Goal: Transaction & Acquisition: Purchase product/service

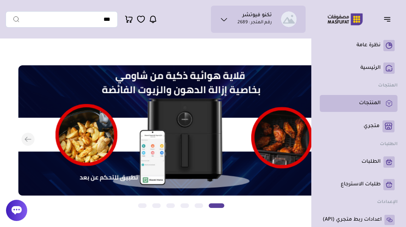
click at [385, 105] on rect at bounding box center [388, 103] width 11 height 11
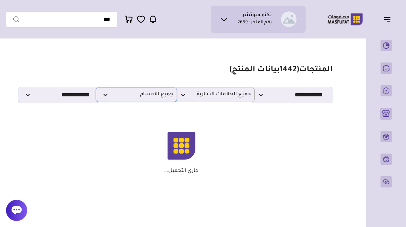
click at [105, 98] on span "جميع الاقسام" at bounding box center [137, 95] width 74 height 7
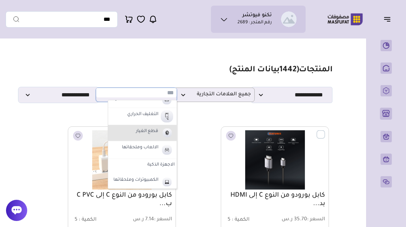
scroll to position [221, 0]
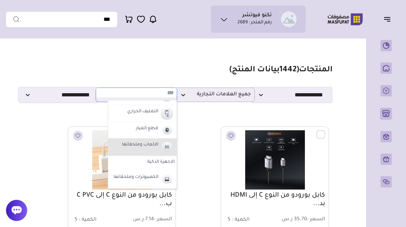
click at [166, 147] on img at bounding box center [167, 147] width 12 height 13
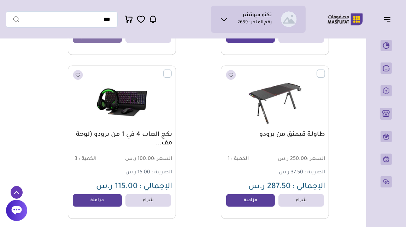
scroll to position [717, 0]
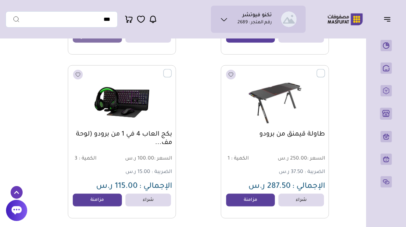
click at [172, 70] on label at bounding box center [172, 69] width 0 height 1
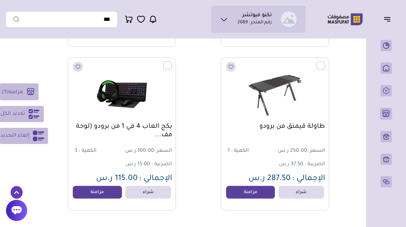
scroll to position [721, 0]
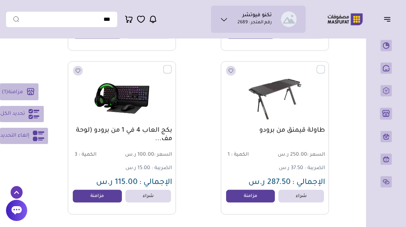
click at [172, 66] on label at bounding box center [172, 65] width 0 height 1
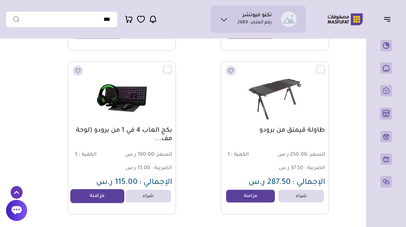
click at [111, 200] on link "مزامنة" at bounding box center [97, 196] width 54 height 14
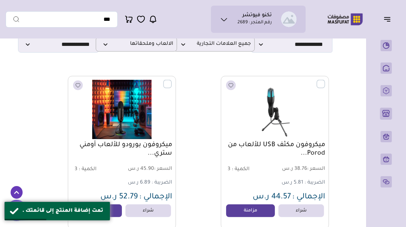
scroll to position [0, 0]
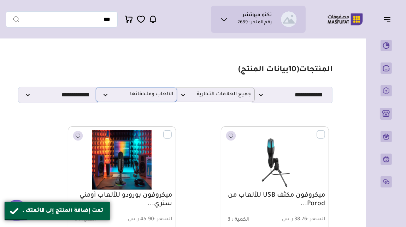
click at [139, 98] on span "الالعاب وملحقاتها" at bounding box center [137, 95] width 74 height 7
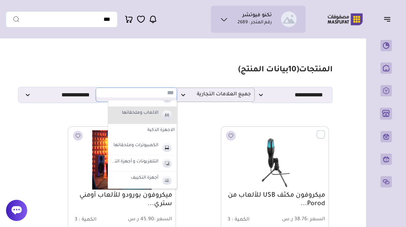
scroll to position [260, 0]
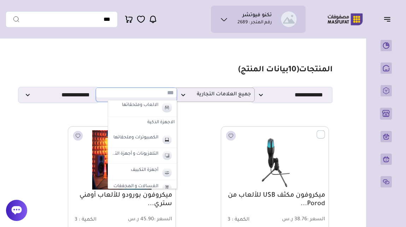
click at [164, 124] on label "الاجهزة الذكية" at bounding box center [142, 123] width 69 height 13
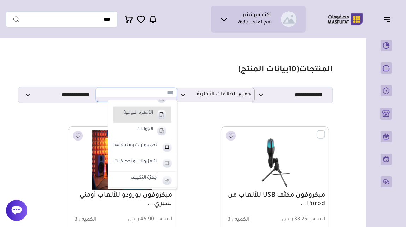
scroll to position [321, 0]
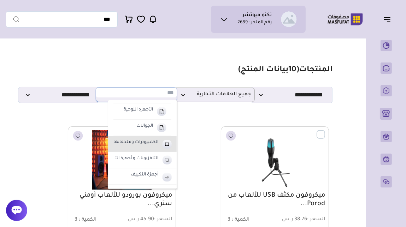
click at [167, 144] on img at bounding box center [167, 144] width 12 height 12
select select "**"
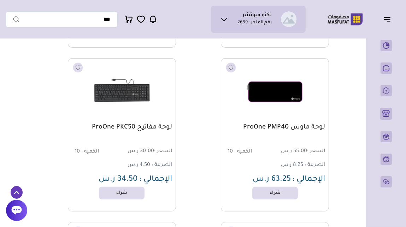
scroll to position [237, 0]
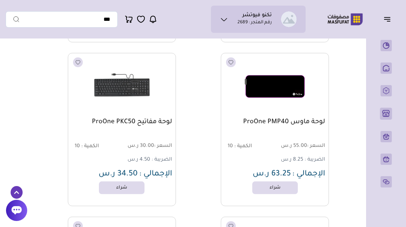
click at [285, 99] on img at bounding box center [275, 86] width 110 height 65
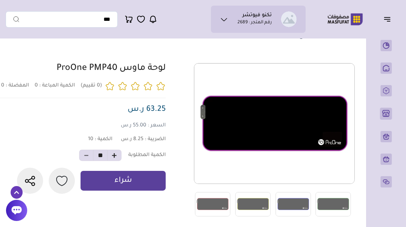
scroll to position [40, 0]
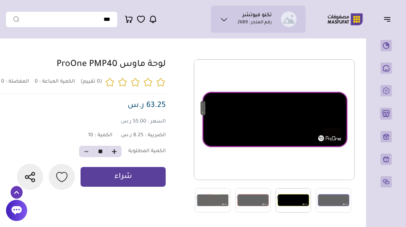
click at [289, 198] on img at bounding box center [293, 200] width 35 height 24
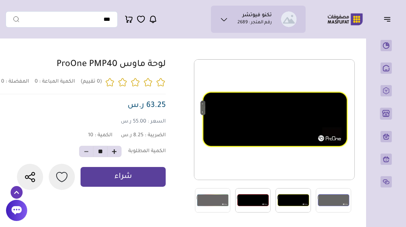
click at [264, 200] on img at bounding box center [252, 200] width 35 height 24
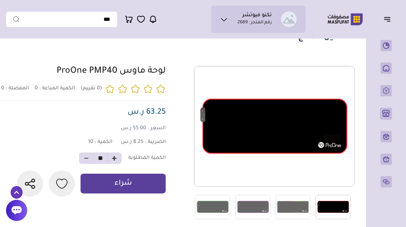
scroll to position [33, 0]
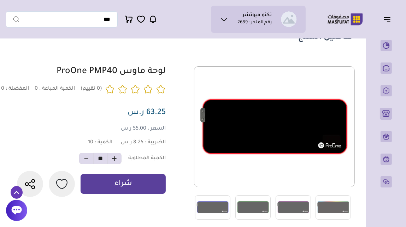
click at [112, 162] on icon "button" at bounding box center [114, 158] width 5 height 5
click at [88, 164] on span at bounding box center [86, 158] width 14 height 11
click at [86, 164] on span at bounding box center [86, 158] width 14 height 11
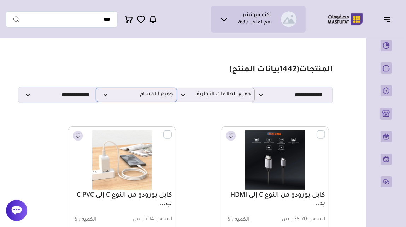
click at [158, 97] on span "جميع الاقسام" at bounding box center [137, 95] width 74 height 7
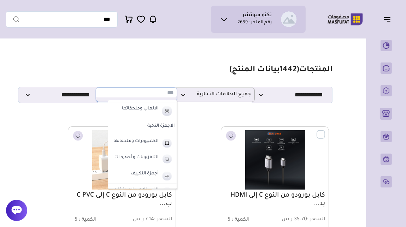
scroll to position [246, 0]
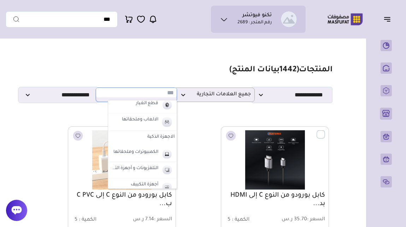
click at [165, 137] on label "الاجهزة الذكية" at bounding box center [142, 137] width 69 height 13
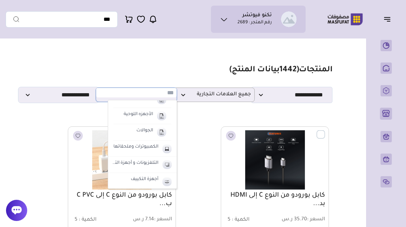
scroll to position [316, 0]
click at [168, 147] on img at bounding box center [167, 148] width 12 height 12
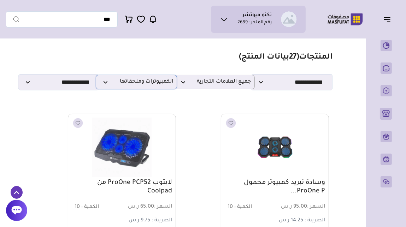
scroll to position [0, 0]
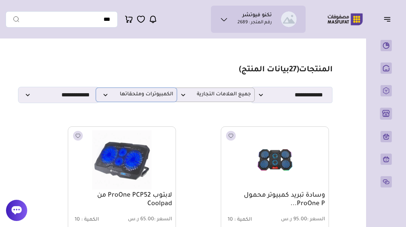
click at [151, 95] on span "الكمبيوترات وملحقاتها" at bounding box center [137, 95] width 74 height 7
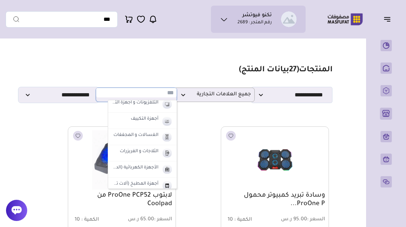
scroll to position [379, 0]
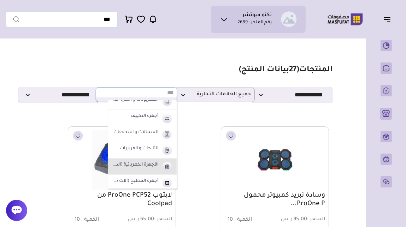
click at [168, 166] on img at bounding box center [167, 167] width 12 height 12
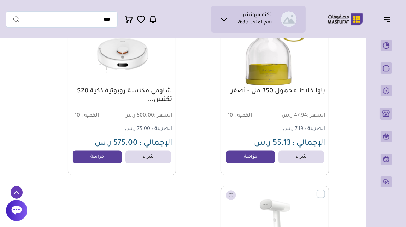
scroll to position [761, 0]
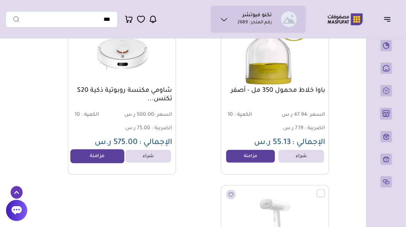
click at [111, 162] on link "مزامنة" at bounding box center [97, 156] width 54 height 14
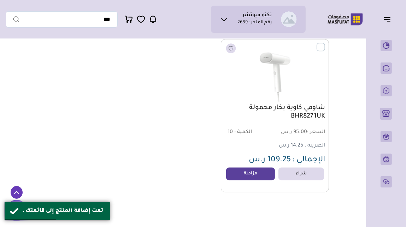
scroll to position [902, 0]
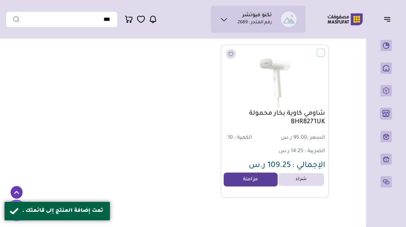
click at [243, 186] on link "مزامنة" at bounding box center [251, 180] width 54 height 14
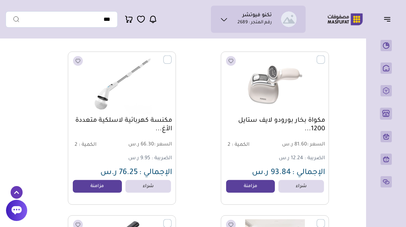
scroll to position [0, 0]
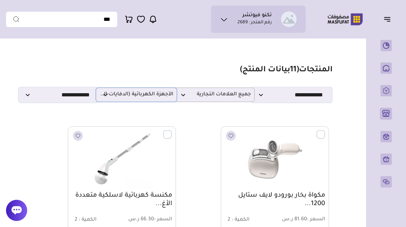
click at [136, 98] on span "الأجهزة الكهربائية (الدفايات-المكانس)" at bounding box center [137, 95] width 74 height 7
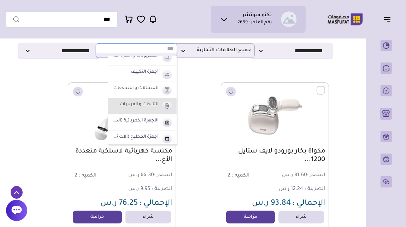
scroll to position [44, 0]
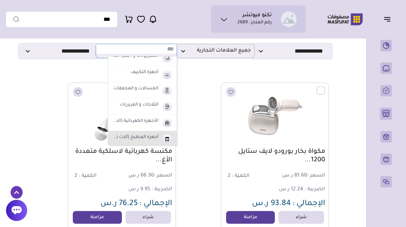
click at [165, 140] on img at bounding box center [167, 139] width 12 height 12
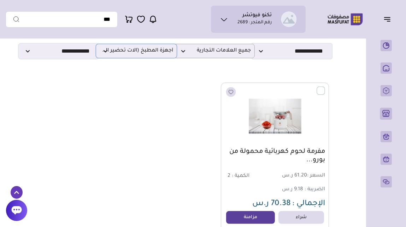
click at [133, 52] on span "أجهزة المطبخ (آلات تحضير القهوة - الأفران)" at bounding box center [137, 51] width 74 height 7
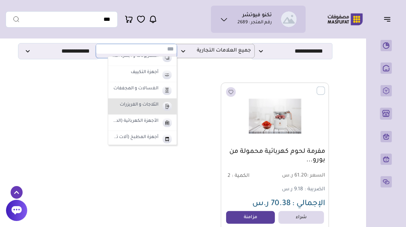
click at [167, 105] on img at bounding box center [167, 107] width 12 height 12
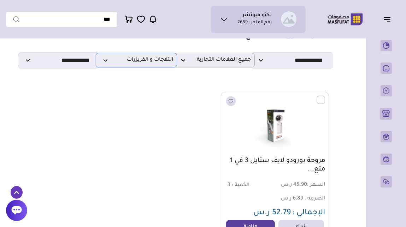
scroll to position [34, 0]
click at [161, 64] on span "الثلاجات و الفريزرات" at bounding box center [137, 60] width 74 height 7
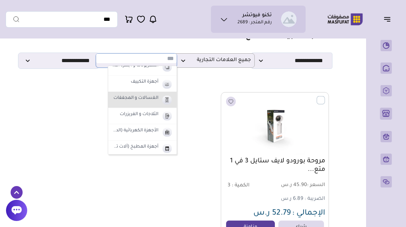
click at [166, 98] on img at bounding box center [167, 100] width 12 height 12
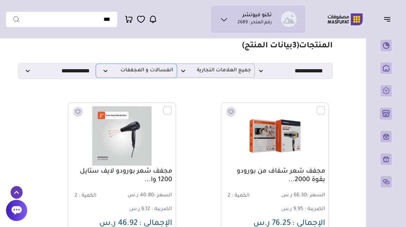
scroll to position [5, 0]
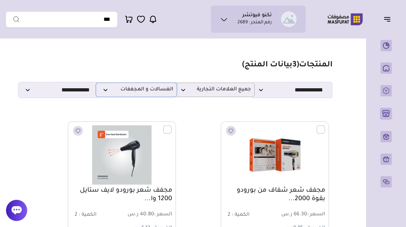
click at [163, 93] on span "الغسالات و المجففات" at bounding box center [137, 90] width 74 height 7
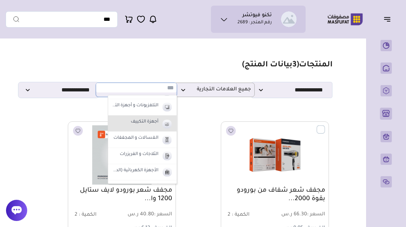
scroll to position [368, 0]
click at [166, 122] on img at bounding box center [167, 124] width 12 height 12
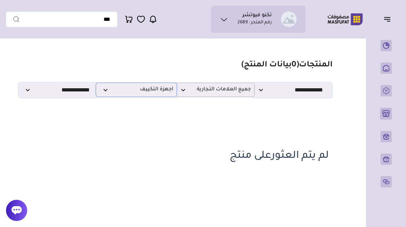
click at [152, 96] on p "أجهزة التكييف" at bounding box center [136, 90] width 81 height 14
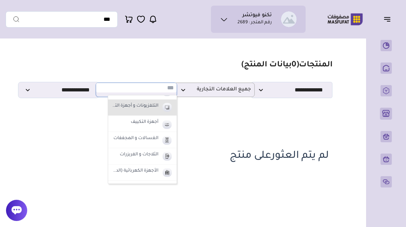
click at [163, 107] on img at bounding box center [167, 108] width 12 height 12
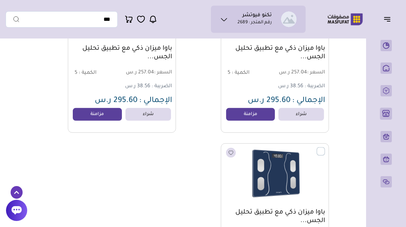
scroll to position [0, 0]
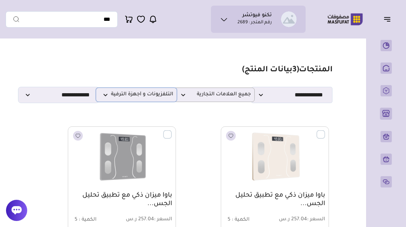
click at [156, 98] on span "التلفزيونات و أجهزة الترفية" at bounding box center [137, 95] width 74 height 7
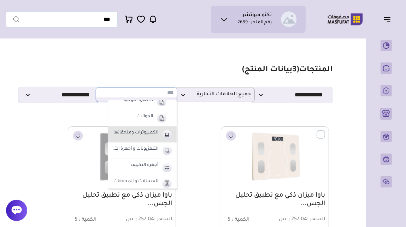
scroll to position [330, 0]
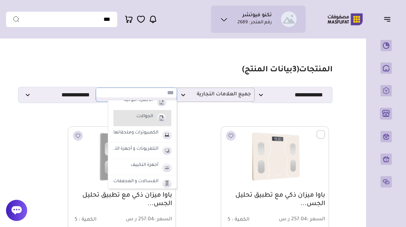
click at [155, 119] on img at bounding box center [161, 118] width 12 height 12
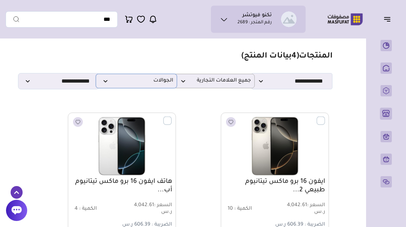
scroll to position [0, 0]
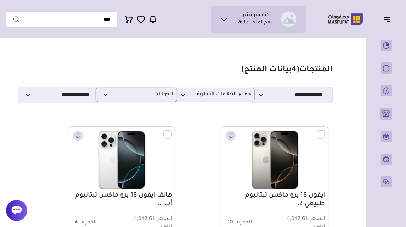
click at [163, 97] on span "الجوالات" at bounding box center [137, 95] width 74 height 7
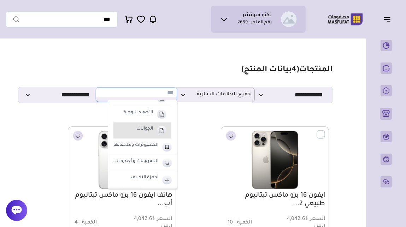
scroll to position [317, 0]
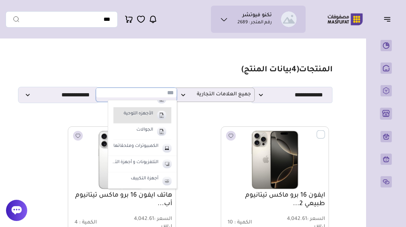
click at [154, 117] on li "الأجهزه اللوحية" at bounding box center [142, 115] width 58 height 16
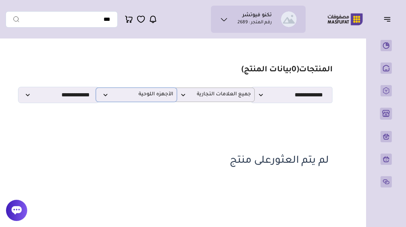
click at [160, 98] on span "الأجهزه اللوحية" at bounding box center [137, 95] width 74 height 7
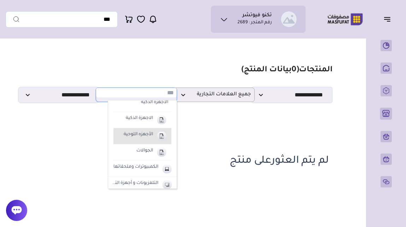
scroll to position [289, 0]
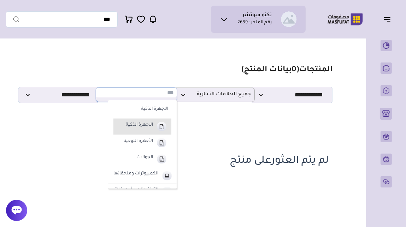
click at [159, 125] on img at bounding box center [161, 127] width 12 height 12
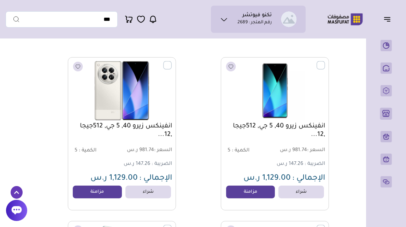
scroll to position [0, 0]
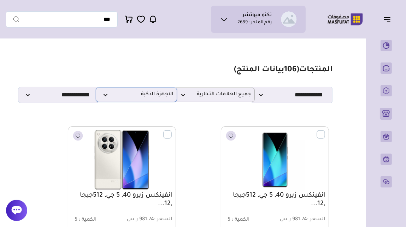
click at [162, 98] on span "الاجهزة الذكية" at bounding box center [137, 95] width 74 height 7
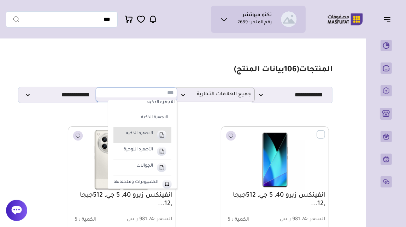
scroll to position [273, 0]
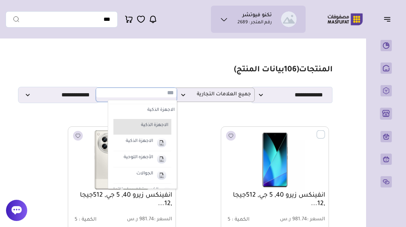
click at [165, 127] on label "الاجهزة الذكية" at bounding box center [145, 125] width 48 height 9
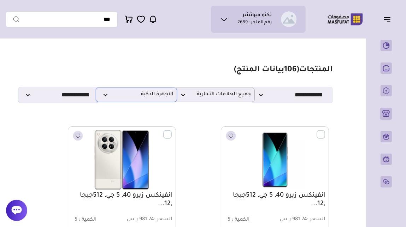
click at [154, 96] on span "الاجهزة الذكية" at bounding box center [137, 95] width 74 height 7
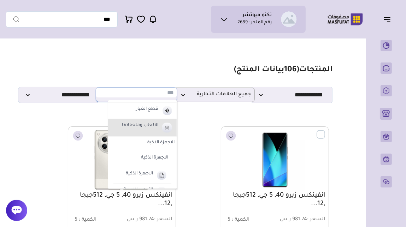
scroll to position [240, 0]
click at [158, 127] on label "الالعاب وملحقاتها" at bounding box center [140, 126] width 39 height 9
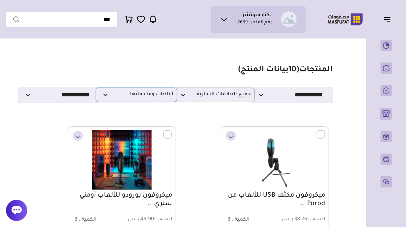
click at [157, 98] on span "الالعاب وملحقاتها" at bounding box center [137, 95] width 74 height 7
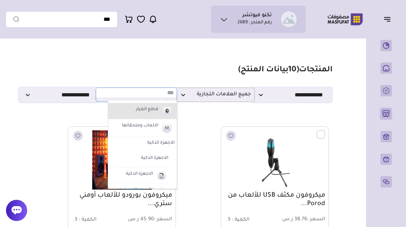
click at [158, 113] on label "قطع الغيار" at bounding box center [147, 109] width 24 height 9
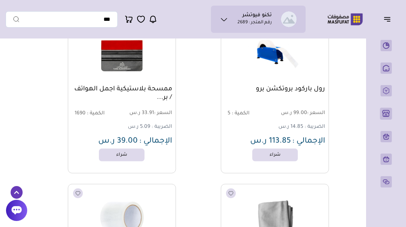
scroll to position [0, 0]
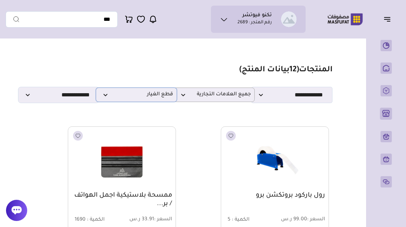
click at [166, 98] on span "قطع الغيار" at bounding box center [137, 95] width 74 height 7
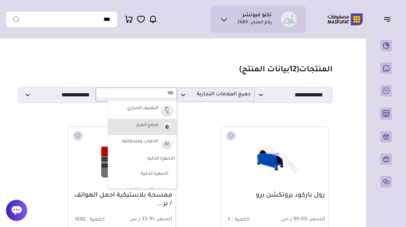
scroll to position [212, 0]
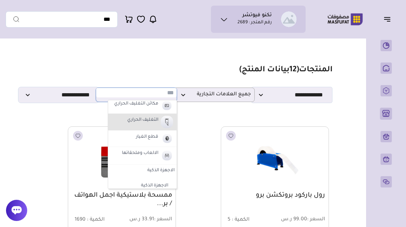
click at [161, 122] on img at bounding box center [167, 122] width 12 height 12
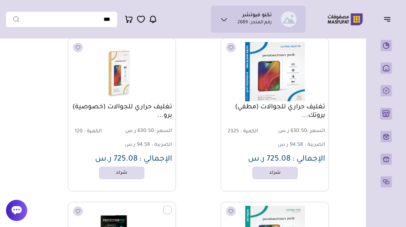
scroll to position [0, 0]
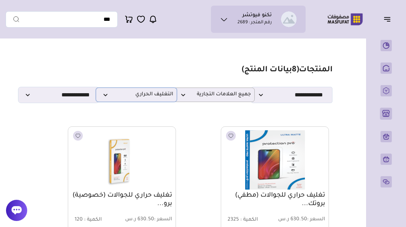
click at [155, 98] on span "التغليف الحراري" at bounding box center [137, 95] width 74 height 7
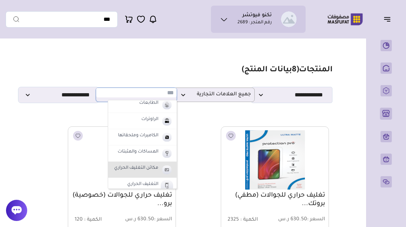
scroll to position [147, 0]
click at [159, 114] on li "الطابعات" at bounding box center [142, 106] width 69 height 16
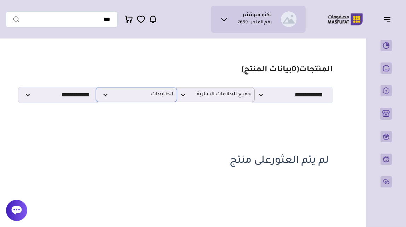
click at [163, 96] on span "الطابعات" at bounding box center [137, 95] width 74 height 7
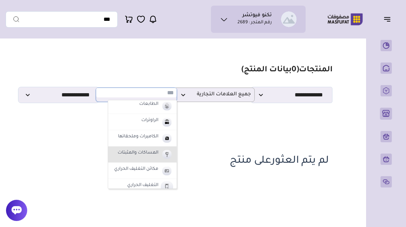
click at [160, 155] on li "المساكات والمثبتات" at bounding box center [142, 155] width 69 height 16
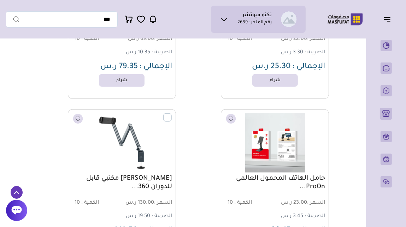
scroll to position [0, 0]
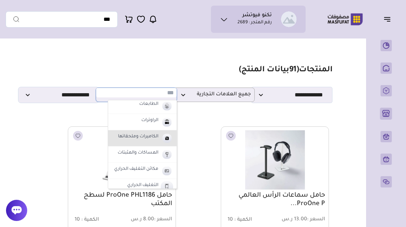
click at [154, 138] on label "الكاميرات وملحقاتها" at bounding box center [138, 137] width 42 height 9
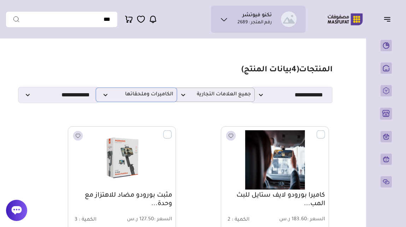
click at [159, 95] on span "الكاميرات وملحقاتها" at bounding box center [137, 95] width 74 height 7
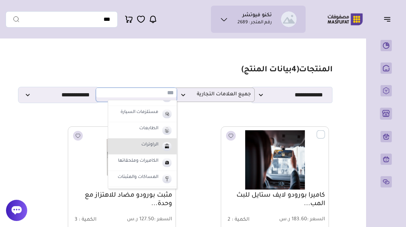
scroll to position [122, 0]
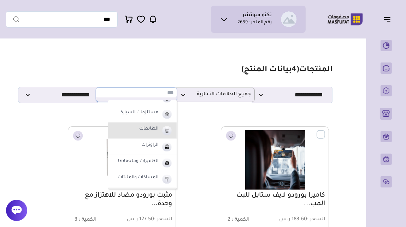
click at [156, 130] on label "الطابعات" at bounding box center [148, 129] width 21 height 9
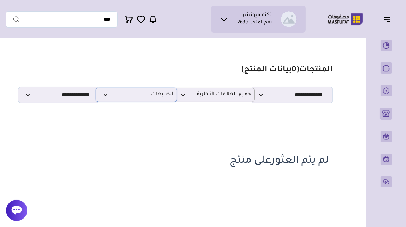
click at [158, 96] on span "الطابعات" at bounding box center [137, 95] width 74 height 7
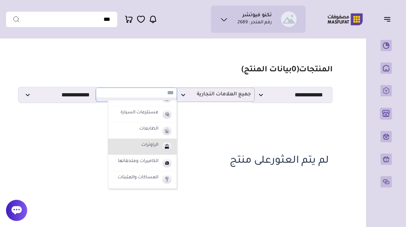
click at [164, 146] on img at bounding box center [167, 147] width 12 height 12
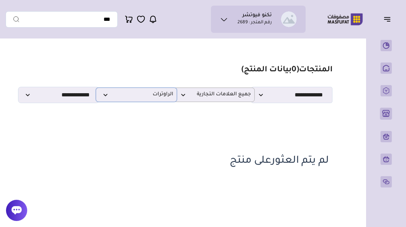
click at [165, 98] on span "الراوترات" at bounding box center [137, 95] width 74 height 7
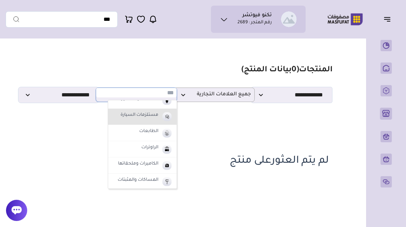
scroll to position [119, 0]
click at [164, 119] on img at bounding box center [167, 117] width 12 height 12
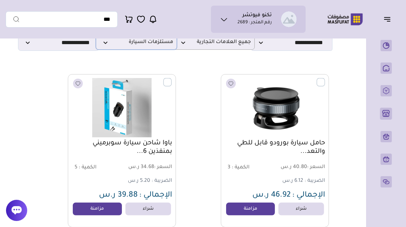
scroll to position [0, 0]
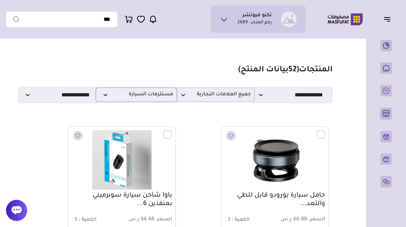
click at [161, 98] on span "مستلزمات السيارة" at bounding box center [137, 95] width 74 height 7
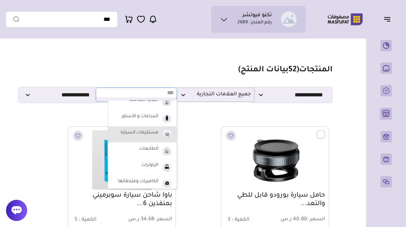
scroll to position [102, 0]
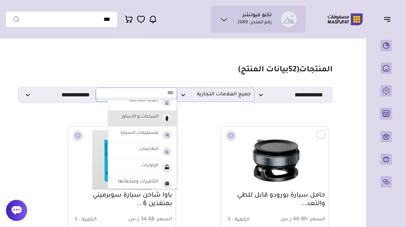
click at [157, 118] on label "الساعات و الأساور" at bounding box center [140, 117] width 39 height 9
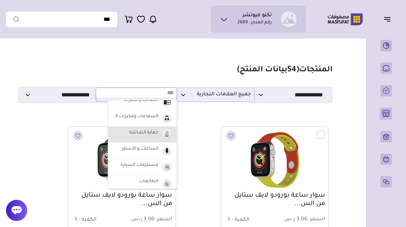
scroll to position [69, 0]
click at [155, 121] on label "السماعات ومكبرات الصوت" at bounding box center [134, 117] width 49 height 9
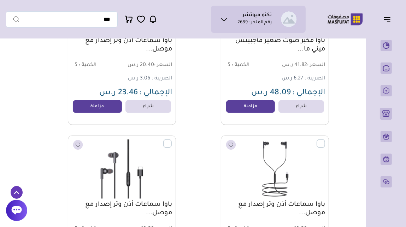
scroll to position [483, 0]
click at [243, 111] on link "مزامنة" at bounding box center [251, 106] width 54 height 14
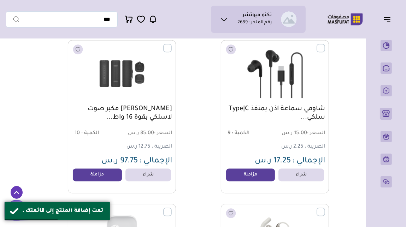
scroll to position [912, 0]
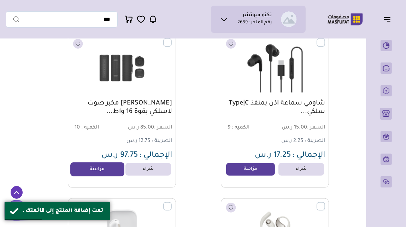
click at [109, 171] on link "مزامنة" at bounding box center [97, 170] width 54 height 14
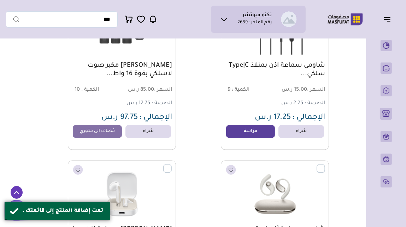
scroll to position [950, 0]
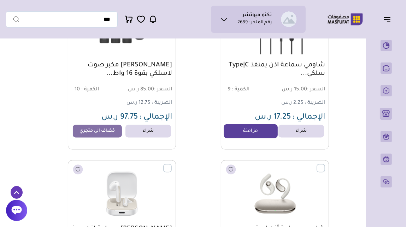
click at [236, 134] on link "مزامنة" at bounding box center [251, 132] width 54 height 14
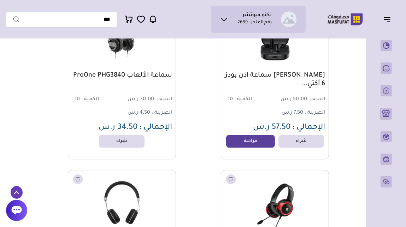
scroll to position [1281, 0]
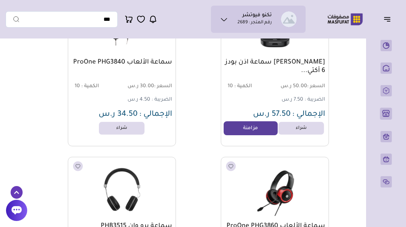
click at [235, 132] on link "مزامنة" at bounding box center [251, 128] width 54 height 14
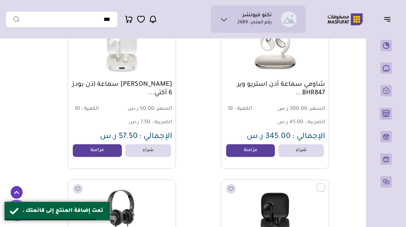
scroll to position [1094, 0]
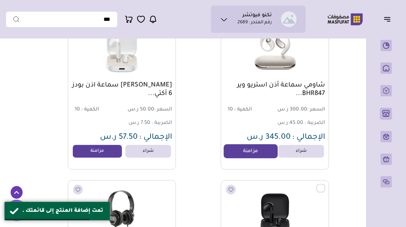
click at [238, 154] on link "مزامنة" at bounding box center [251, 152] width 54 height 14
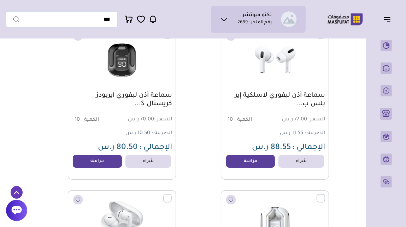
scroll to position [6173, 0]
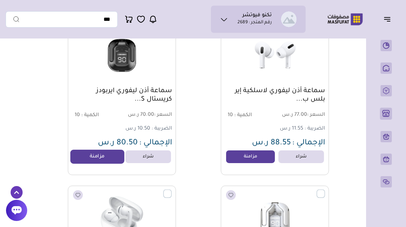
click at [110, 163] on link "مزامنة" at bounding box center [97, 157] width 54 height 14
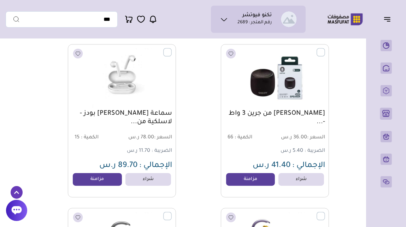
scroll to position [7627, 0]
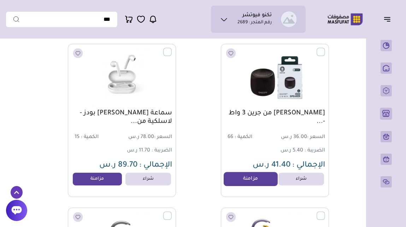
click at [233, 184] on link "مزامنة" at bounding box center [251, 179] width 54 height 14
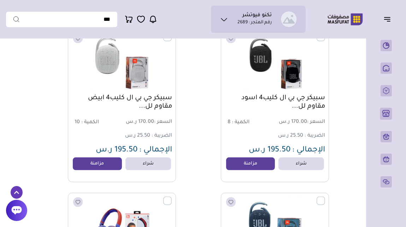
scroll to position [8298, 0]
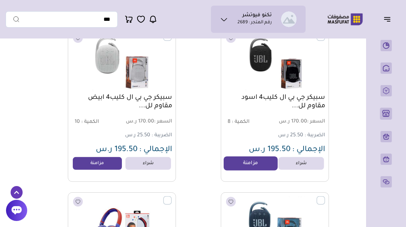
click at [242, 164] on link "مزامنة" at bounding box center [251, 164] width 54 height 14
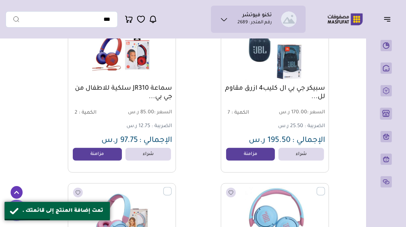
scroll to position [8472, 0]
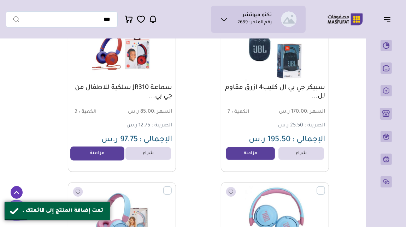
click at [115, 157] on link "مزامنة" at bounding box center [97, 154] width 54 height 14
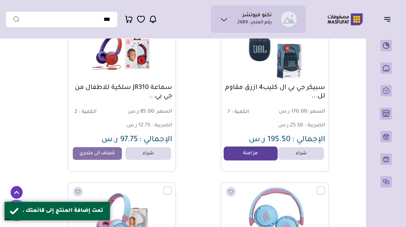
click at [239, 155] on link "مزامنة" at bounding box center [251, 154] width 54 height 14
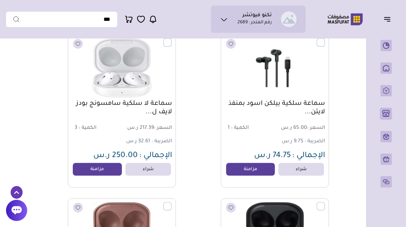
scroll to position [8948, 0]
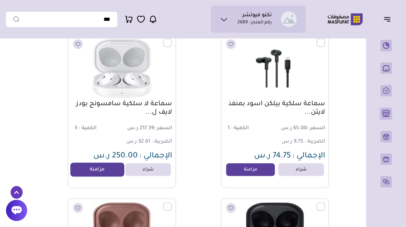
click at [99, 174] on link "مزامنة" at bounding box center [97, 170] width 54 height 14
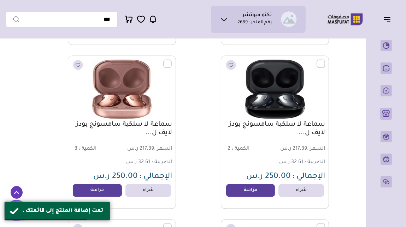
scroll to position [9105, 0]
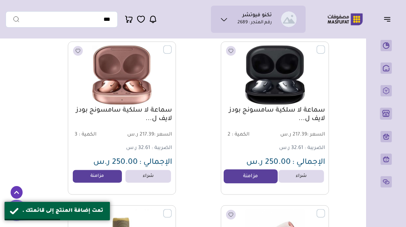
click at [250, 179] on link "مزامنة" at bounding box center [251, 177] width 54 height 14
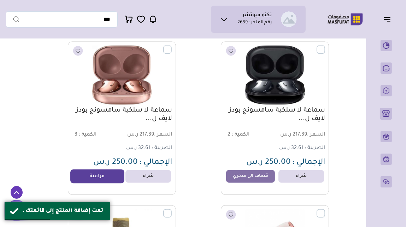
click at [106, 183] on link "مزامنة" at bounding box center [97, 177] width 54 height 14
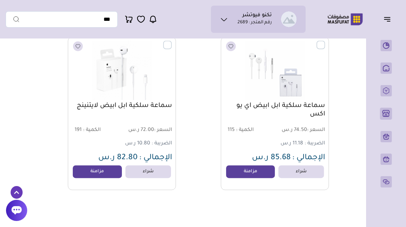
scroll to position [11242, 0]
click at [235, 175] on link "مزامنة" at bounding box center [251, 171] width 54 height 14
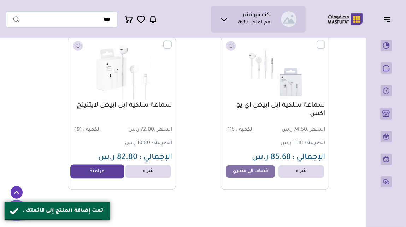
click at [110, 173] on link "مزامنة" at bounding box center [97, 171] width 54 height 14
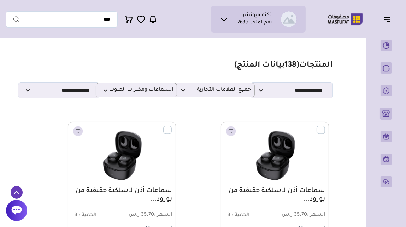
scroll to position [0, 0]
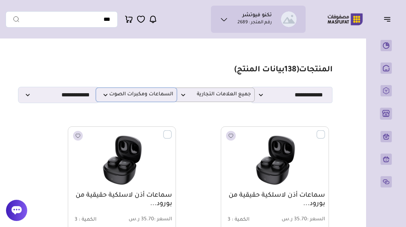
click at [148, 95] on span "السماعات ومكبرات الصوت" at bounding box center [137, 95] width 74 height 7
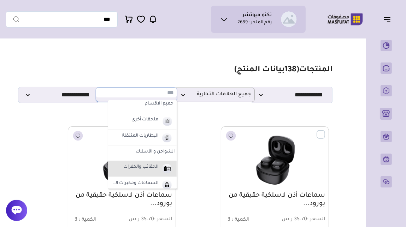
scroll to position [2, 0]
click at [157, 123] on label "ملحقات أخرى" at bounding box center [144, 120] width 29 height 9
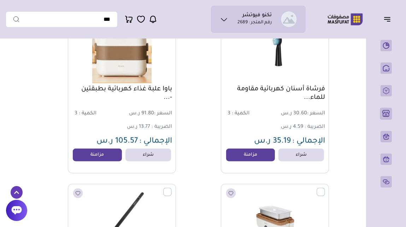
scroll to position [437, 0]
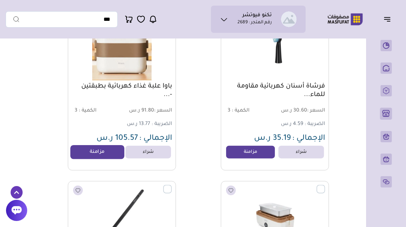
click at [112, 157] on link "مزامنة" at bounding box center [97, 152] width 54 height 14
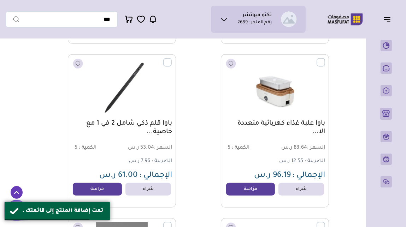
scroll to position [569, 0]
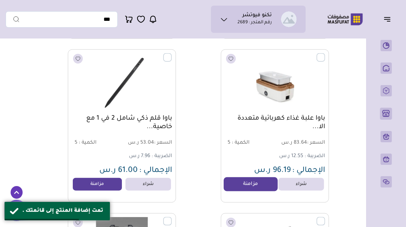
click at [237, 187] on link "مزامنة" at bounding box center [251, 184] width 54 height 14
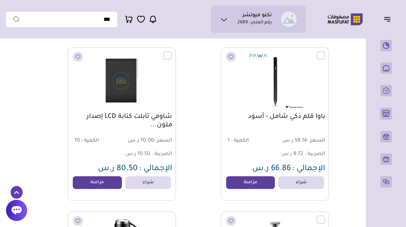
scroll to position [1391, 0]
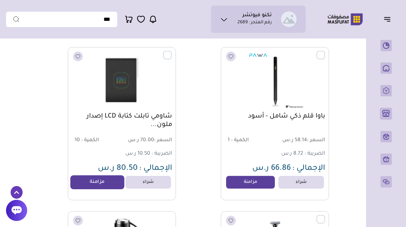
click at [95, 187] on link "مزامنة" at bounding box center [97, 182] width 54 height 14
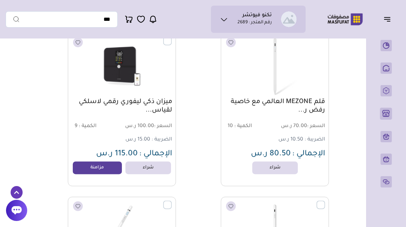
scroll to position [3045, 0]
click at [100, 168] on link "مزامنة" at bounding box center [97, 169] width 54 height 14
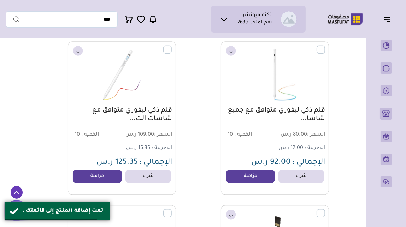
scroll to position [3201, 0]
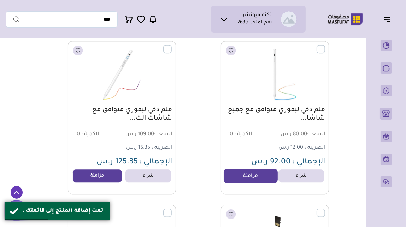
click at [234, 181] on link "مزامنة" at bounding box center [251, 176] width 54 height 14
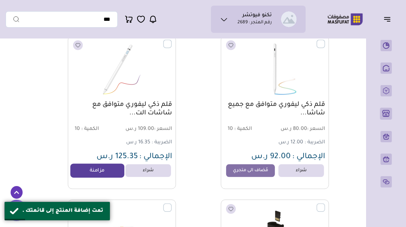
click at [108, 178] on link "مزامنة" at bounding box center [97, 171] width 54 height 14
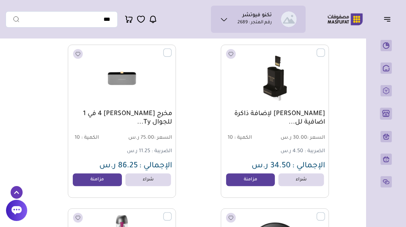
scroll to position [3363, 0]
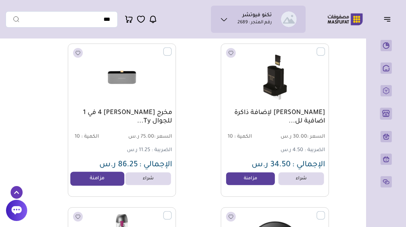
click at [104, 180] on link "مزامنة" at bounding box center [97, 179] width 54 height 14
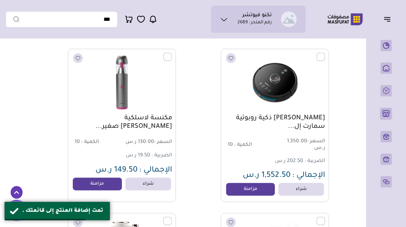
scroll to position [3524, 0]
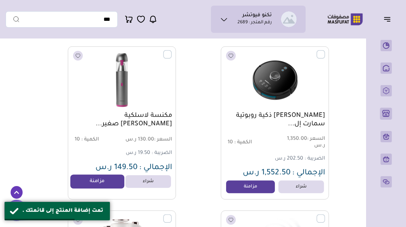
click at [104, 184] on link "مزامنة" at bounding box center [97, 182] width 54 height 14
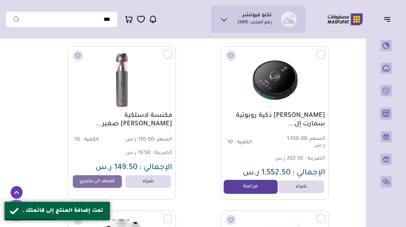
click at [234, 190] on link "مزامنة" at bounding box center [251, 187] width 54 height 14
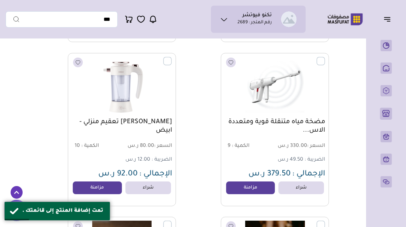
scroll to position [3685, 0]
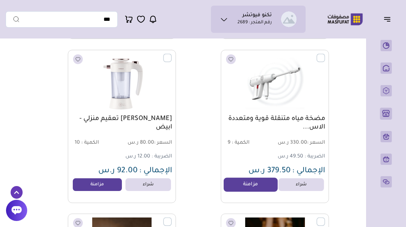
click at [234, 190] on link "مزامنة" at bounding box center [251, 185] width 54 height 14
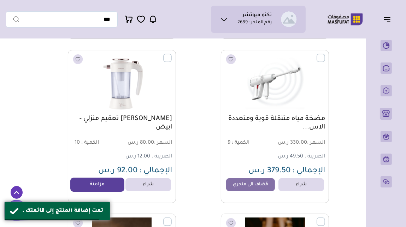
click at [110, 187] on link "مزامنة" at bounding box center [97, 185] width 54 height 14
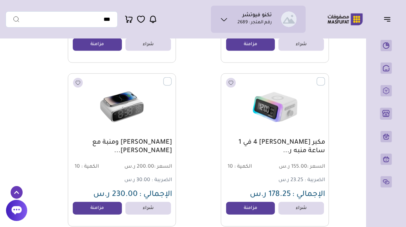
scroll to position [4493, 0]
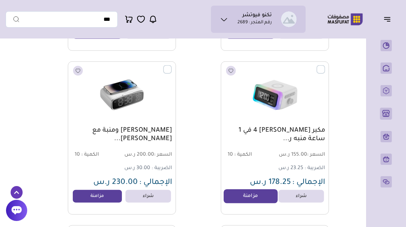
click at [234, 199] on link "مزامنة" at bounding box center [251, 196] width 54 height 14
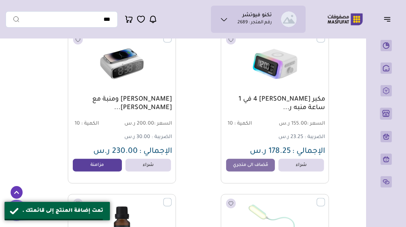
scroll to position [4526, 0]
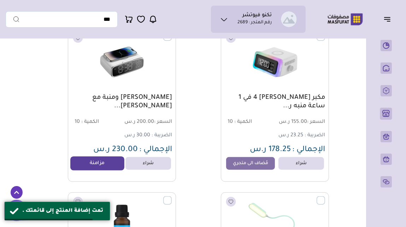
click at [105, 171] on link "مزامنة" at bounding box center [97, 164] width 54 height 14
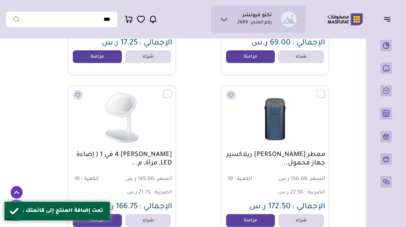
scroll to position [4824, 0]
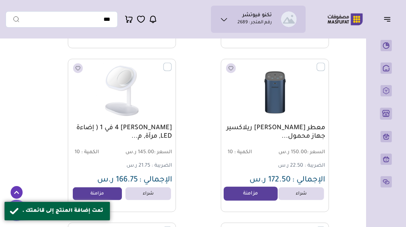
click at [233, 198] on link "مزامنة" at bounding box center [251, 194] width 54 height 14
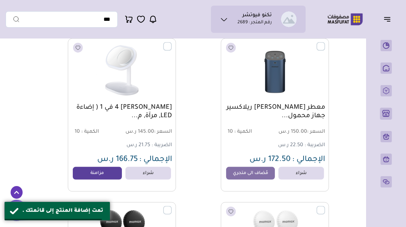
scroll to position [4849, 0]
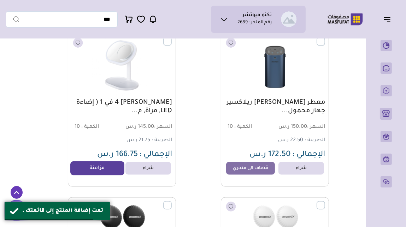
click at [113, 169] on link "مزامنة" at bounding box center [97, 169] width 54 height 14
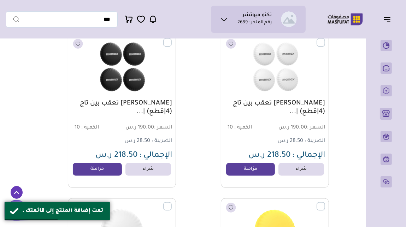
scroll to position [5012, 0]
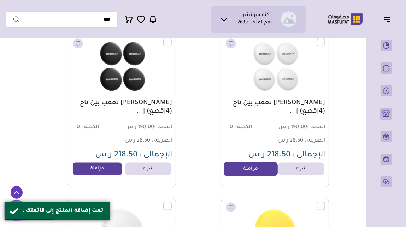
click at [238, 175] on link "مزامنة" at bounding box center [251, 170] width 54 height 14
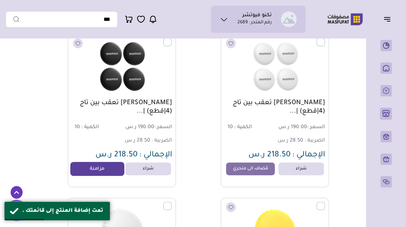
click at [110, 171] on link "مزامنة" at bounding box center [97, 170] width 54 height 14
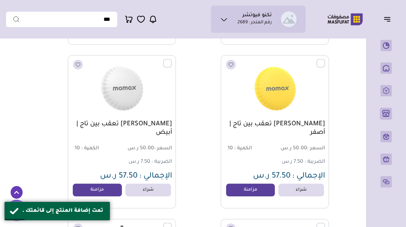
scroll to position [5156, 0]
click at [230, 194] on link "مزامنة" at bounding box center [251, 190] width 54 height 14
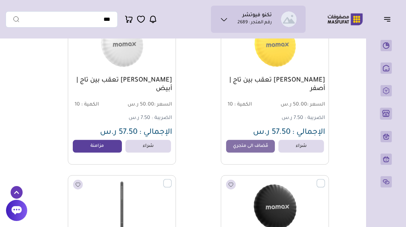
scroll to position [5201, 0]
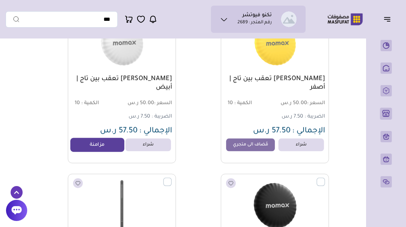
click at [108, 150] on link "مزامنة" at bounding box center [97, 145] width 54 height 14
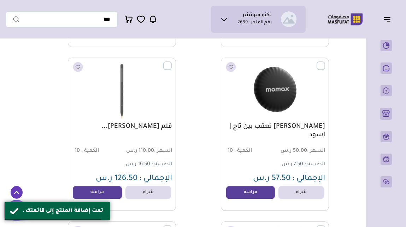
scroll to position [5321, 0]
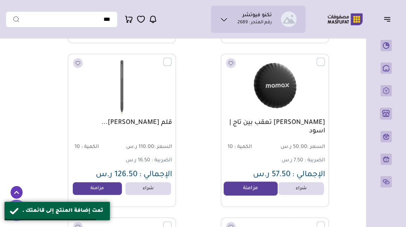
click at [243, 192] on link "مزامنة" at bounding box center [251, 189] width 54 height 14
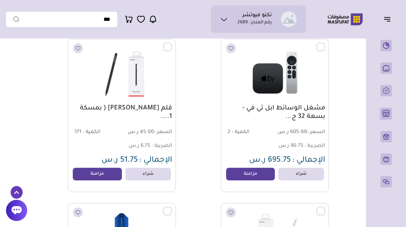
scroll to position [5665, 0]
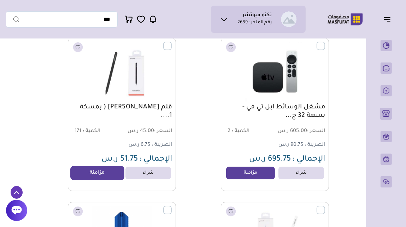
click at [101, 176] on link "مزامنة" at bounding box center [97, 173] width 54 height 14
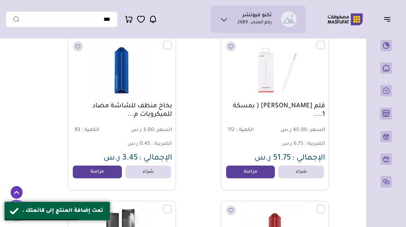
scroll to position [5832, 0]
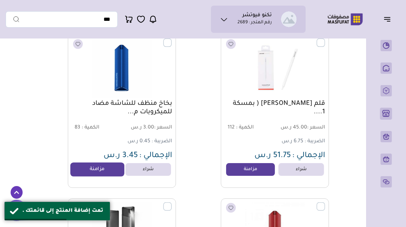
click at [110, 172] on link "مزامنة" at bounding box center [97, 170] width 54 height 14
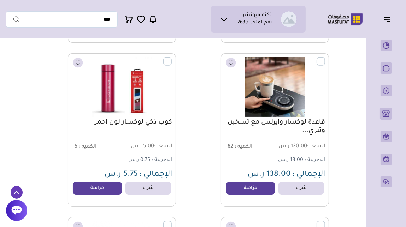
scroll to position [6142, 0]
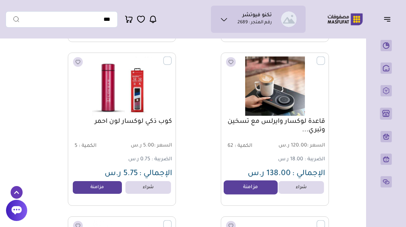
click at [235, 192] on link "مزامنة" at bounding box center [251, 188] width 54 height 14
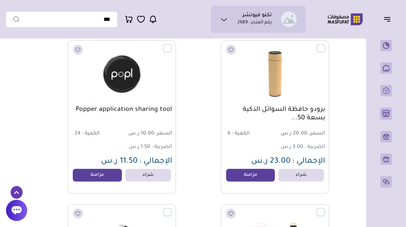
scroll to position [7468, 0]
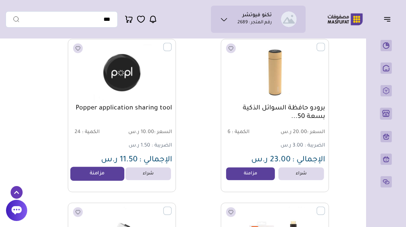
click at [111, 175] on link "مزامنة" at bounding box center [97, 174] width 54 height 14
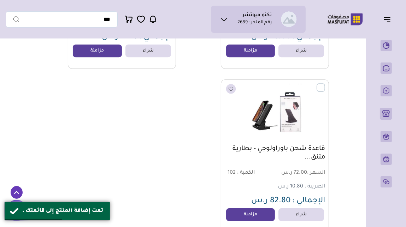
scroll to position [7779, 0]
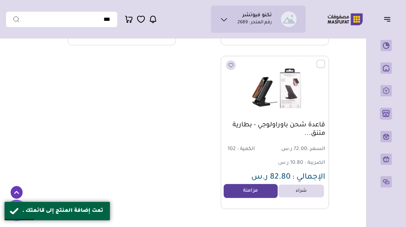
click at [241, 195] on link "مزامنة" at bounding box center [251, 191] width 54 height 14
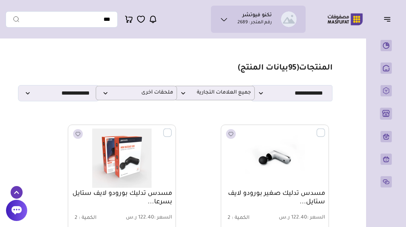
scroll to position [0, 0]
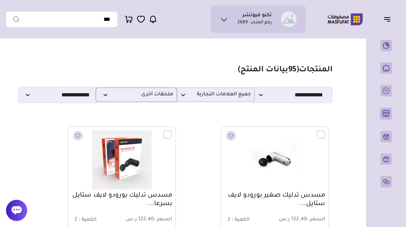
click at [143, 98] on span "ملحقات أخرى" at bounding box center [137, 95] width 74 height 7
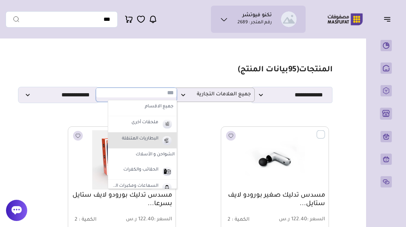
click at [158, 139] on label "البطاريات المتنقلة" at bounding box center [140, 139] width 39 height 9
select select "*"
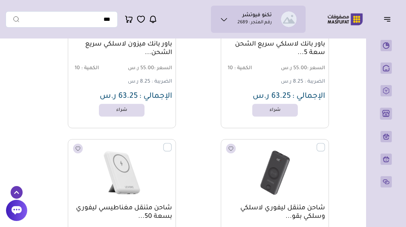
scroll to position [1464, 0]
